Goal: Find contact information: Find contact information

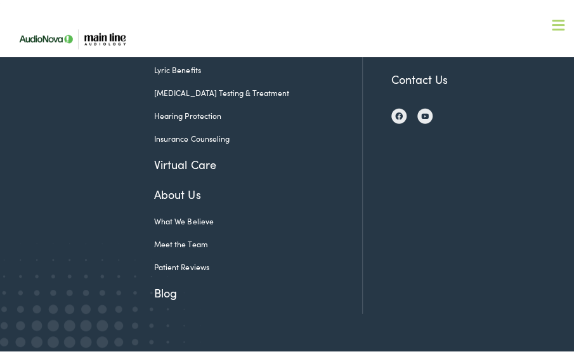
scroll to position [1074, 0]
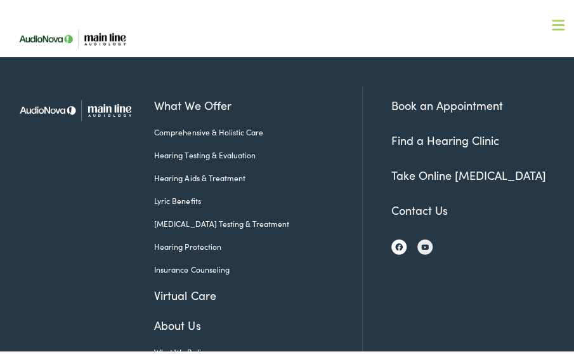
click at [395, 240] on img at bounding box center [399, 244] width 8 height 8
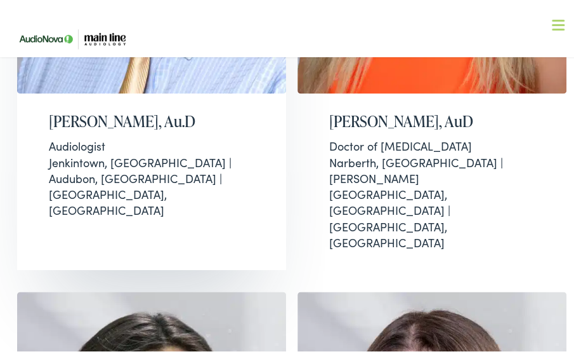
scroll to position [613, 0]
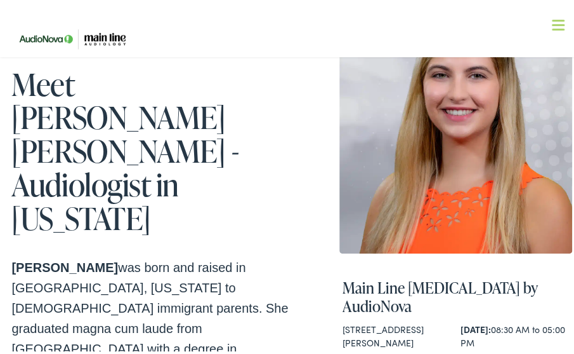
scroll to position [84, 0]
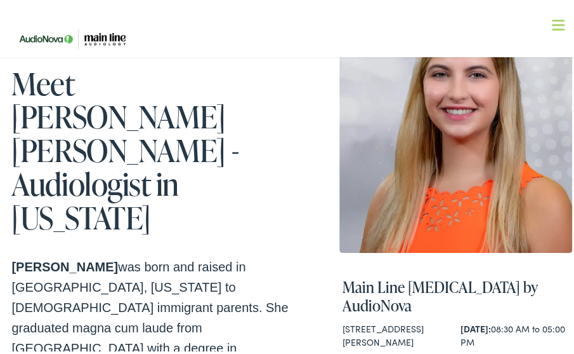
drag, startPoint x: 180, startPoint y: 231, endPoint x: 11, endPoint y: 230, distance: 168.2
copy strong "[PERSON_NAME]"
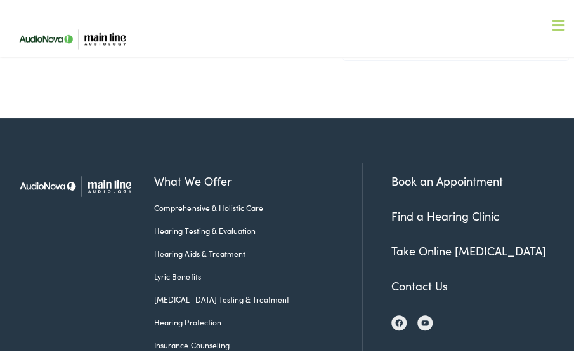
scroll to position [999, 0]
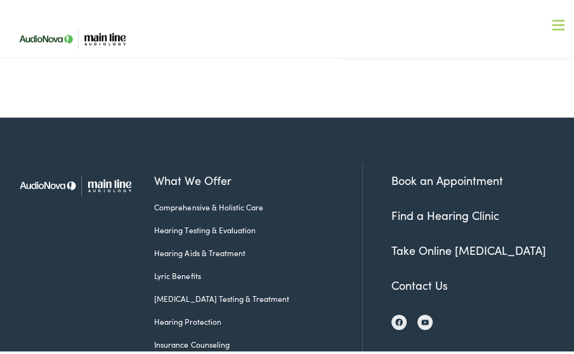
click at [418, 274] on link "Contact Us" at bounding box center [420, 282] width 56 height 16
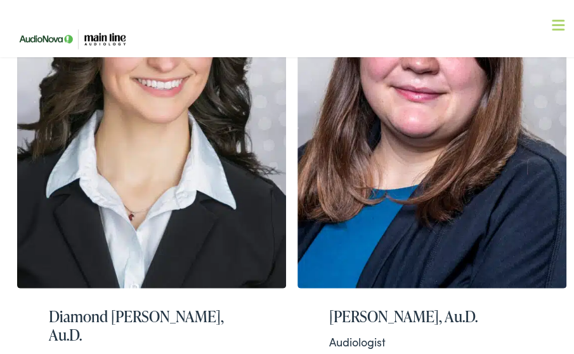
scroll to position [995, 0]
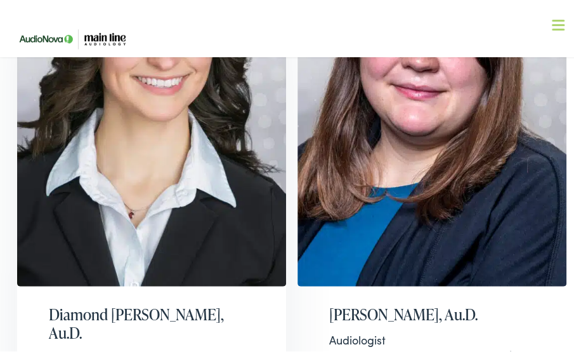
click at [68, 302] on h2 "Diamond [PERSON_NAME], Au.D." at bounding box center [152, 320] width 206 height 37
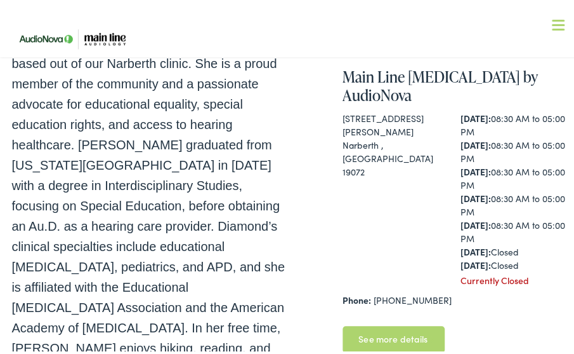
scroll to position [164, 0]
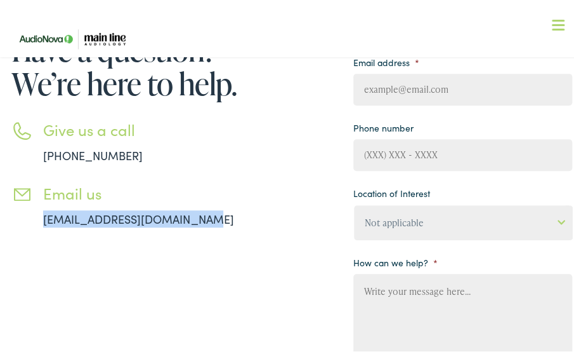
drag, startPoint x: 115, startPoint y: 215, endPoint x: 199, endPoint y: 220, distance: 84.6
click at [199, 220] on li "Email us info@mainlineaudiology.com" at bounding box center [151, 202] width 281 height 43
copy link "info@mainlineaudiology.com"
